Goal: Check status: Check status

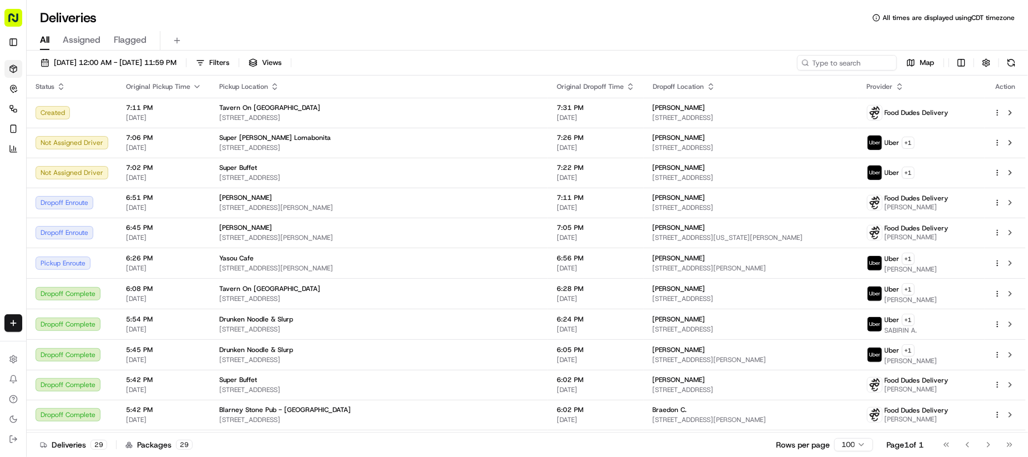
click at [526, 33] on div "All Assigned Flagged" at bounding box center [528, 40] width 1002 height 19
click at [613, 48] on div "All Assigned Flagged" at bounding box center [528, 40] width 1002 height 19
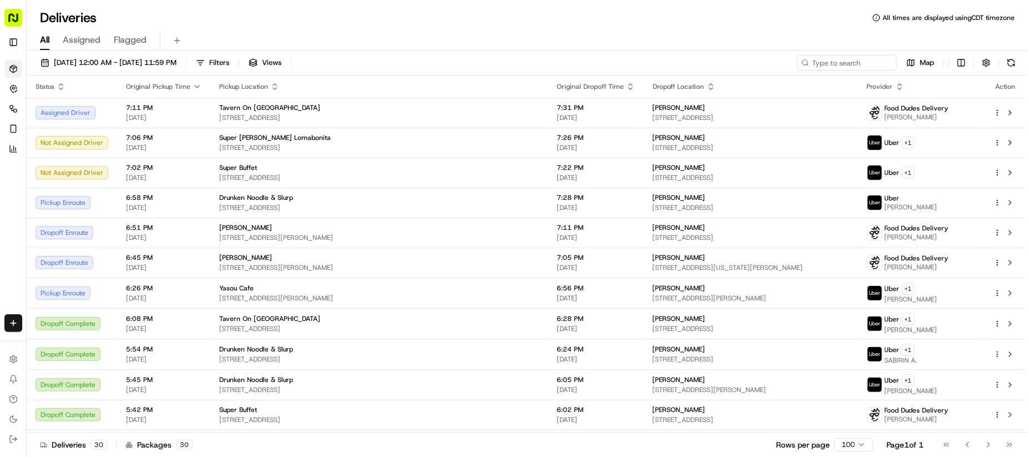
click at [628, 33] on div "All Assigned Flagged" at bounding box center [528, 40] width 1002 height 19
click at [485, 22] on div "Deliveries All times are displayed using CDT timezone" at bounding box center [528, 18] width 1002 height 18
drag, startPoint x: 485, startPoint y: 22, endPoint x: 460, endPoint y: 32, distance: 26.6
click at [473, 33] on div "Deliveries All times are displayed using CDT timezone All Assigned Flagged [DAT…" at bounding box center [528, 228] width 1002 height 457
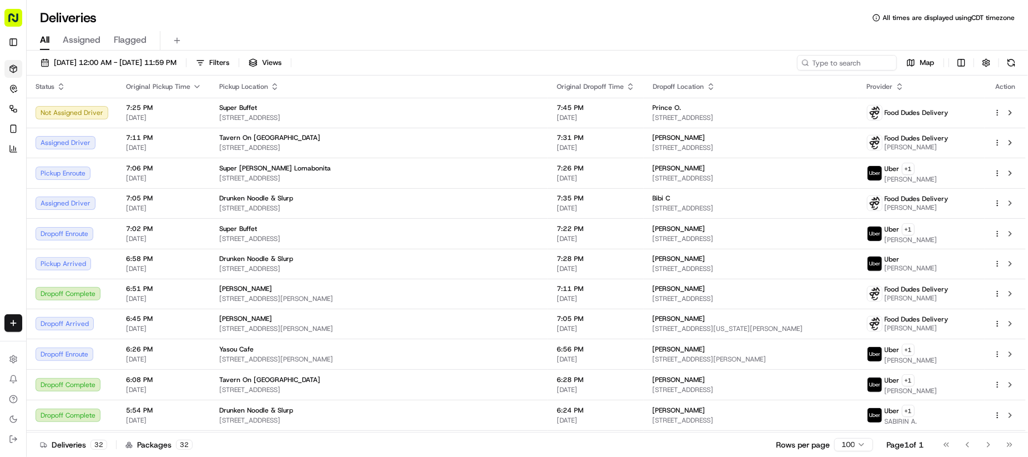
drag, startPoint x: 534, startPoint y: 72, endPoint x: 543, endPoint y: 42, distance: 31.4
click at [535, 71] on div "[DATE] 12:00 AM - [DATE] 11:59 PM Filters Views Map" at bounding box center [528, 65] width 1002 height 21
click at [543, 42] on div "All Assigned Flagged" at bounding box center [528, 40] width 1002 height 19
click at [489, 47] on div "All Assigned Flagged" at bounding box center [528, 40] width 1002 height 19
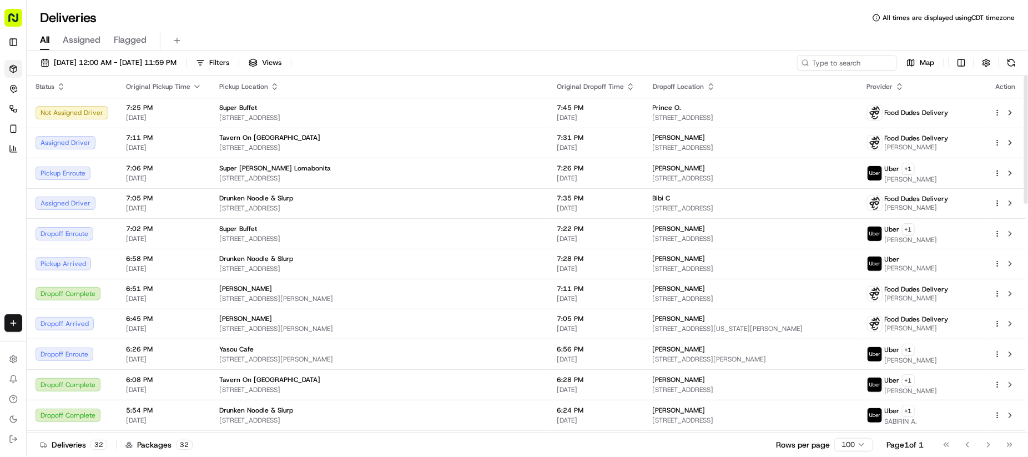
click at [493, 19] on div "Deliveries All times are displayed using CDT timezone" at bounding box center [528, 18] width 1002 height 18
click at [526, 55] on div "[DATE] 12:00 AM - [DATE] 11:59 PM Filters Views Map" at bounding box center [528, 65] width 1002 height 21
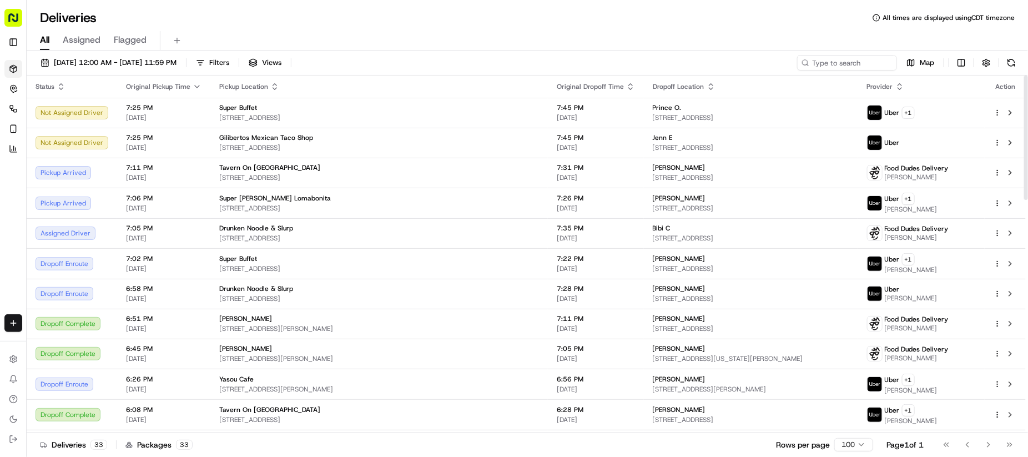
click at [372, 66] on div "[DATE] 12:00 AM - [DATE] 11:59 PM Filters Views Map" at bounding box center [528, 65] width 1002 height 21
